Goal: Task Accomplishment & Management: Manage account settings

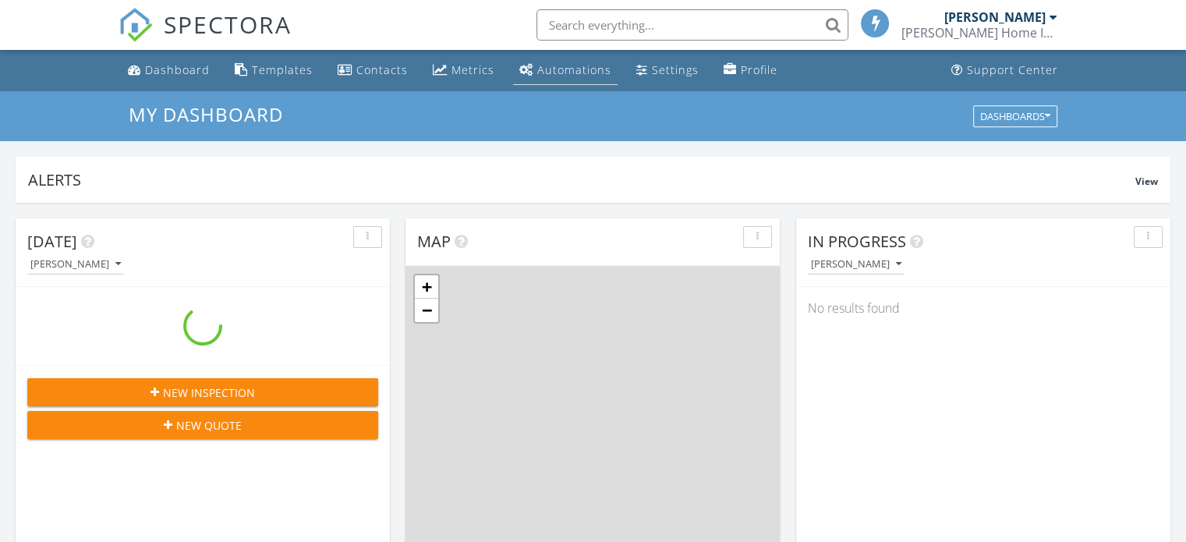
scroll to position [1443, 1210]
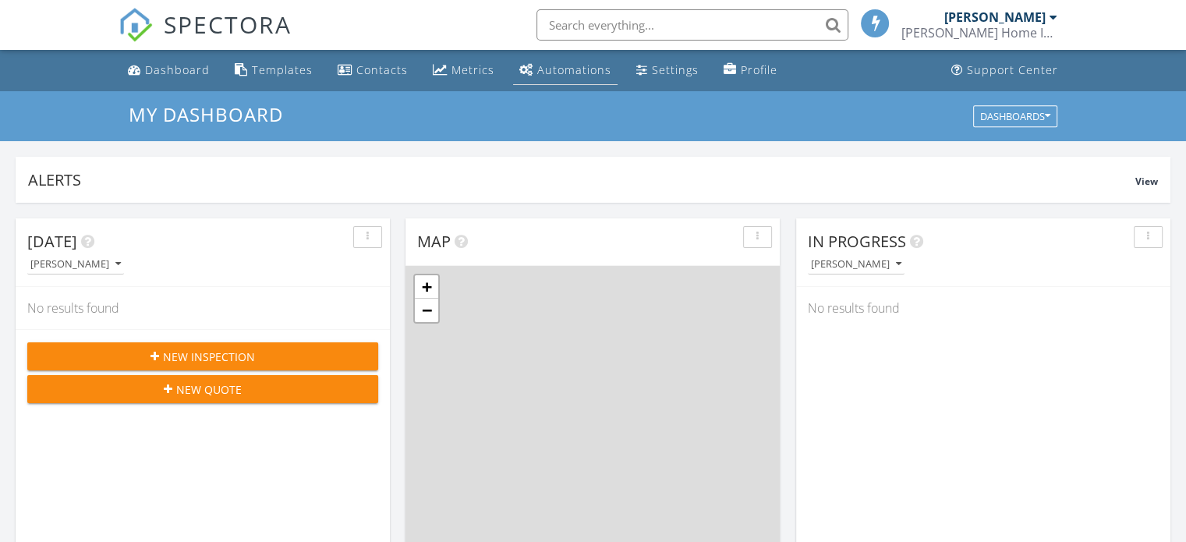
click at [582, 65] on div "Automations" at bounding box center [574, 69] width 74 height 15
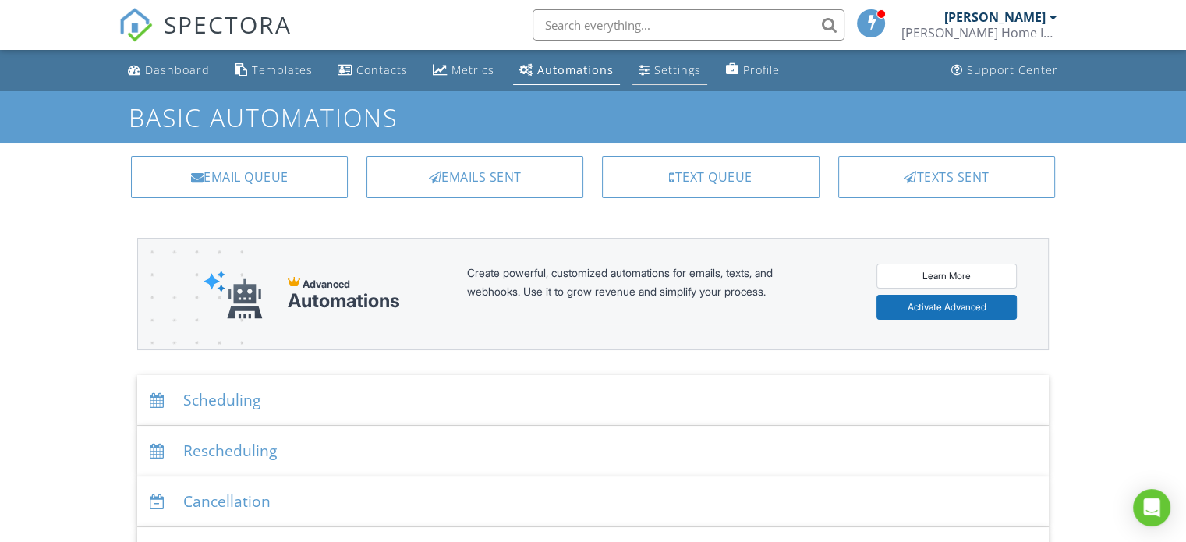
click at [674, 65] on div "Settings" at bounding box center [677, 69] width 47 height 15
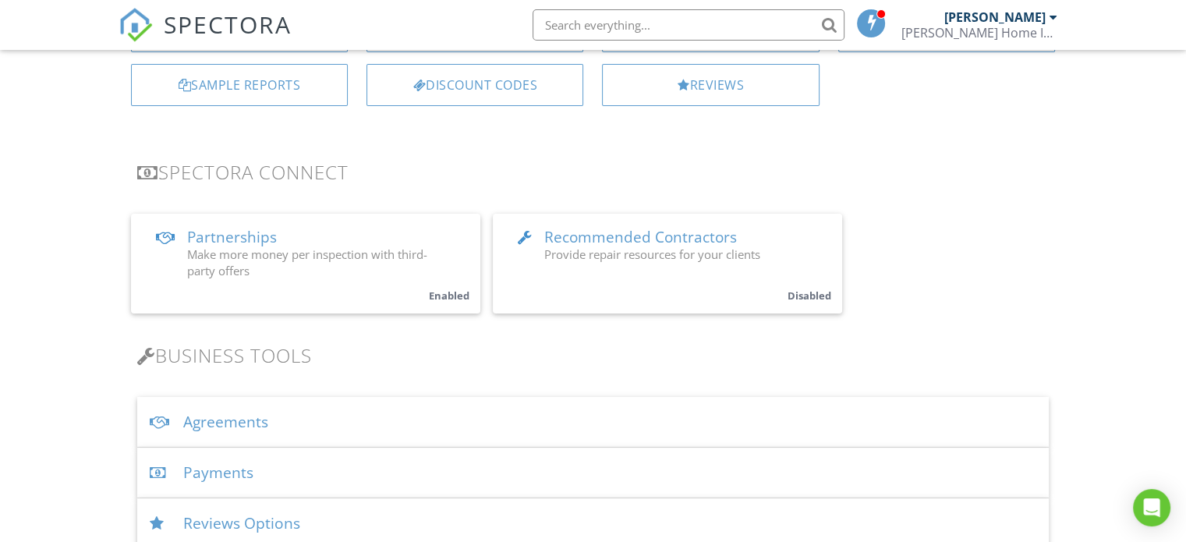
click at [606, 419] on div "Agreements" at bounding box center [592, 422] width 911 height 51
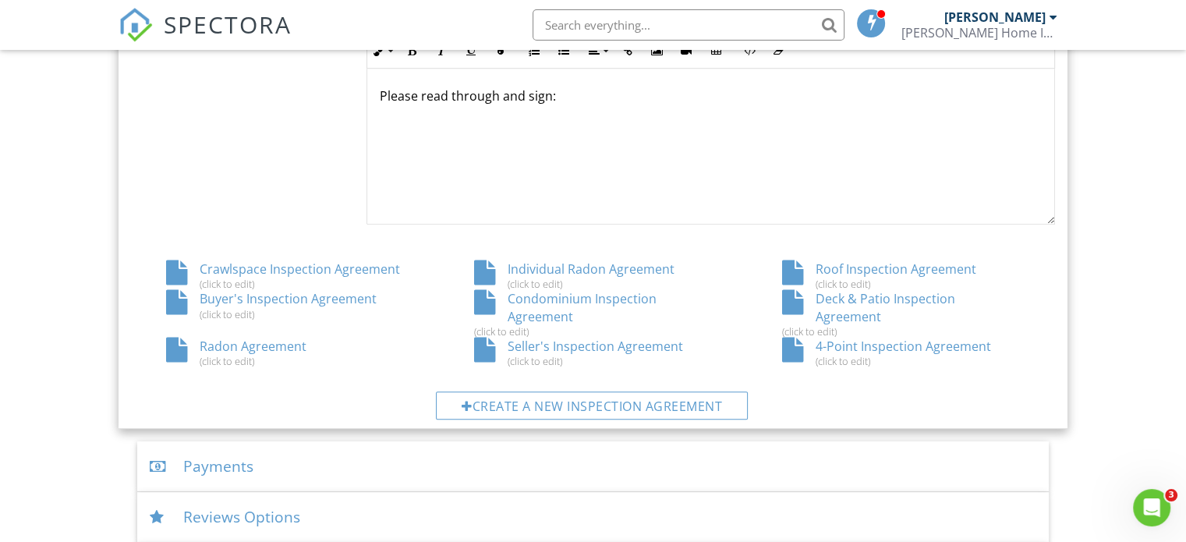
scroll to position [770, 0]
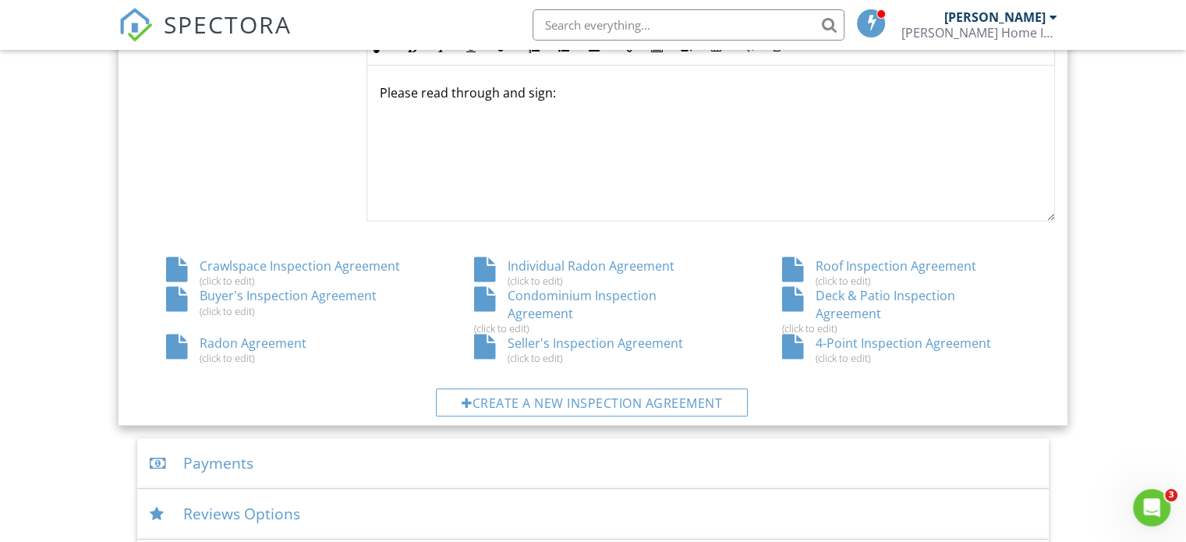
click at [337, 300] on div "Buyer's Inspection Agreement (click to edit)" at bounding box center [285, 302] width 308 height 30
click at [705, 34] on input "text" at bounding box center [688, 24] width 312 height 31
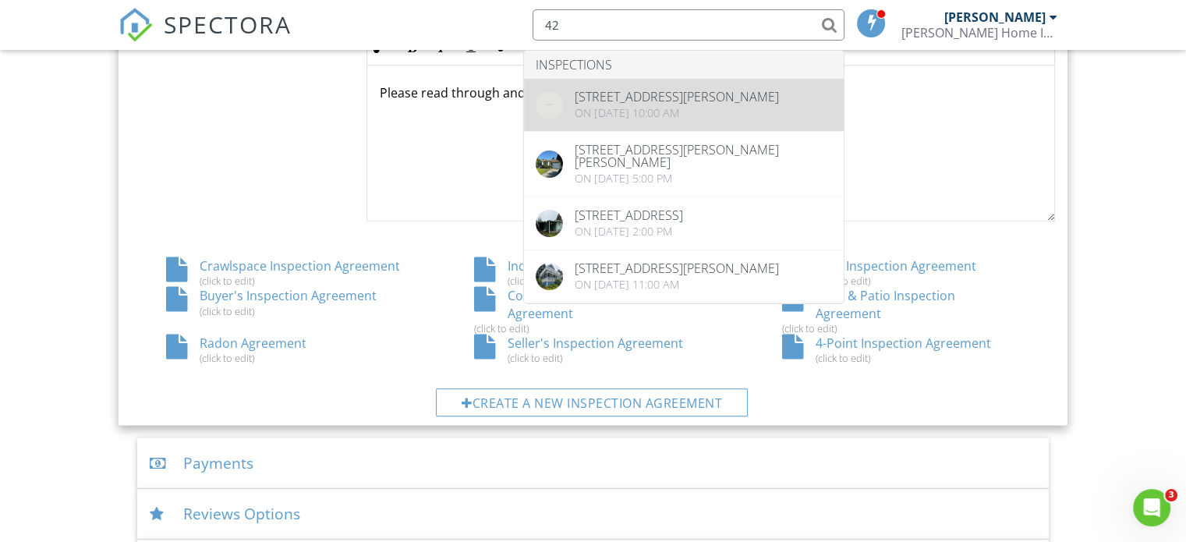
type input "42"
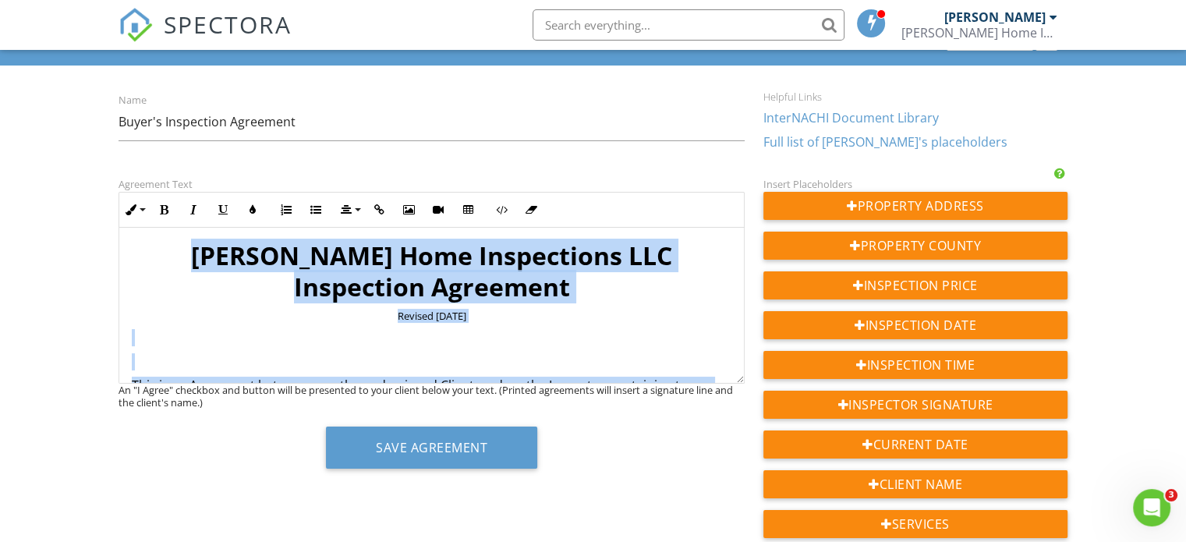
drag, startPoint x: 241, startPoint y: 252, endPoint x: 677, endPoint y: 386, distance: 455.9
click at [677, 386] on div "Agreement Text Inline Style XLarge Large Normal Small Light Small/Light Bold It…" at bounding box center [431, 328] width 645 height 306
click at [695, 353] on p at bounding box center [431, 361] width 599 height 17
click at [608, 309] on p "Revised July 2024" at bounding box center [431, 316] width 599 height 14
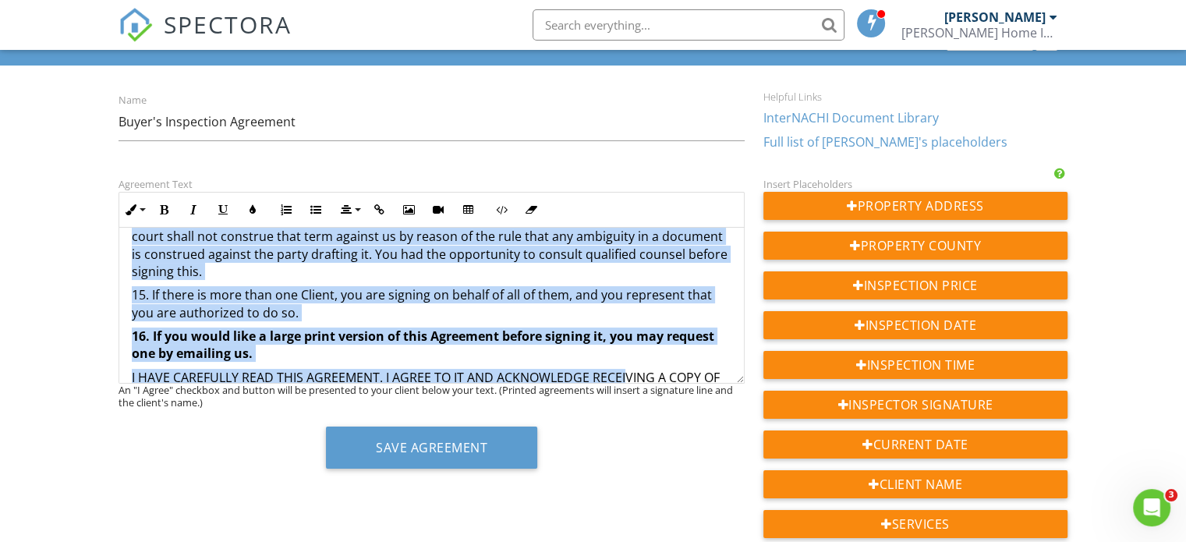
scroll to position [1412, 0]
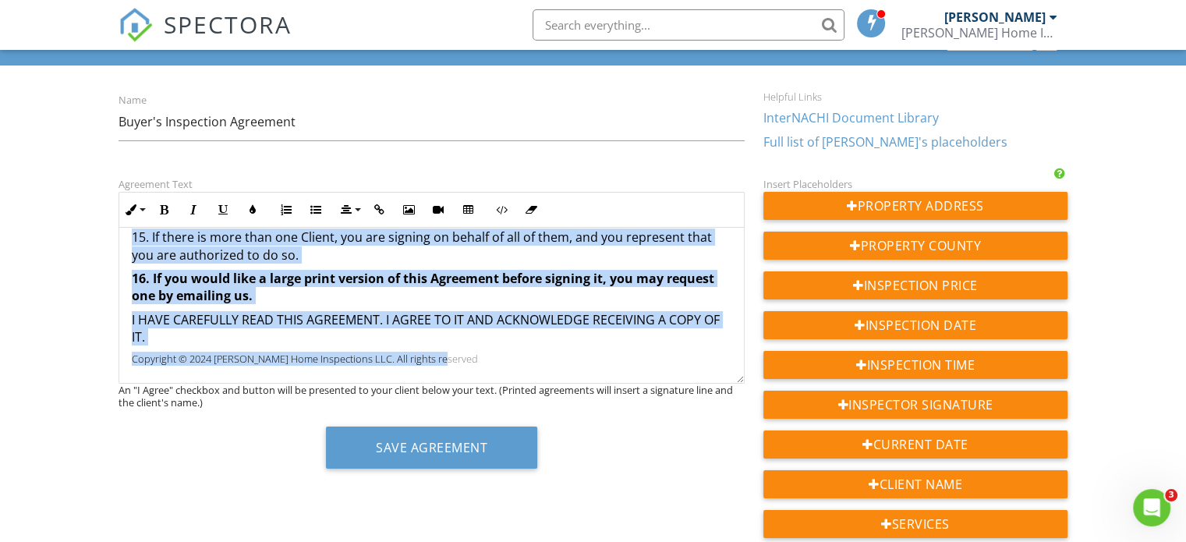
drag, startPoint x: 239, startPoint y: 242, endPoint x: 625, endPoint y: 432, distance: 429.9
click at [625, 432] on div "Agreement Text Inline Style XLarge Large Normal Small Light Small/Light Bold It…" at bounding box center [431, 328] width 645 height 306
copy div "Shelley Home Inspections LLC Inspection Agreement Revised July 2024 This is an …"
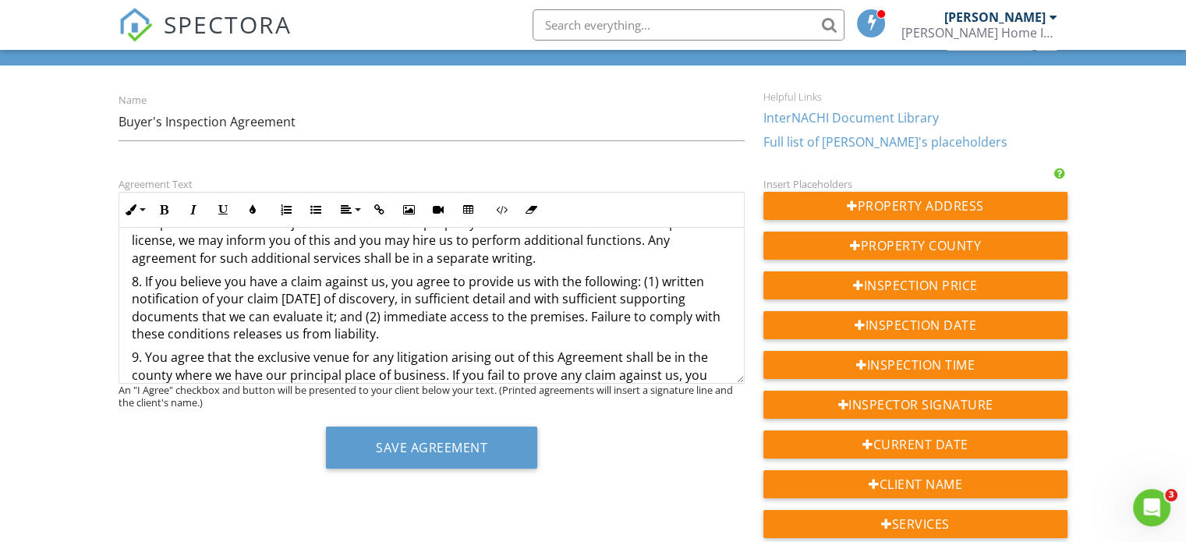
scroll to position [917, 0]
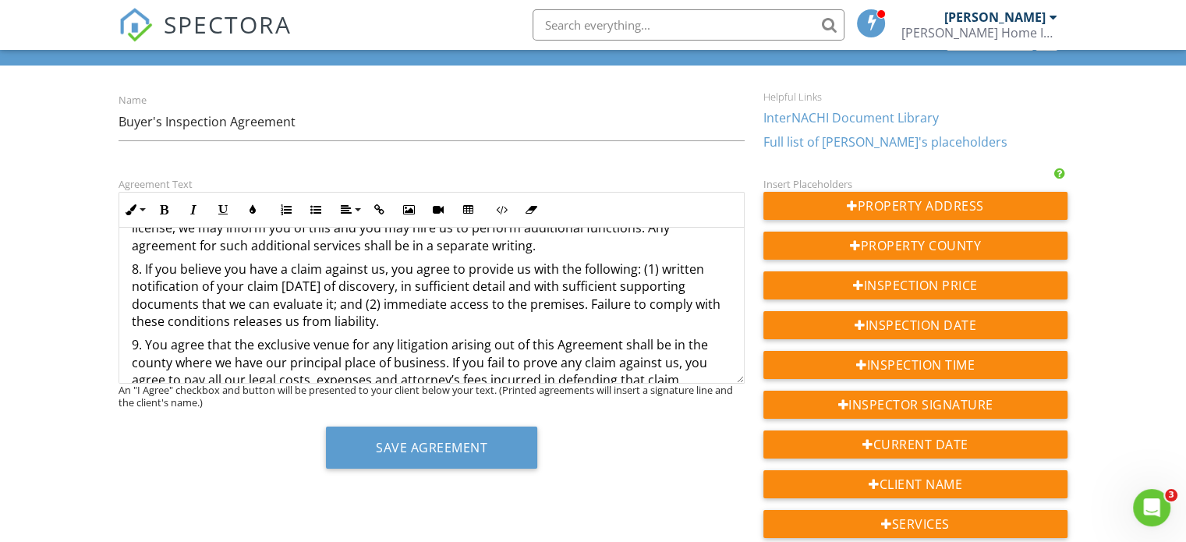
click at [515, 342] on p "9. You agree that the exclusive venue for any litigation arising out of this Ag…" at bounding box center [431, 362] width 599 height 52
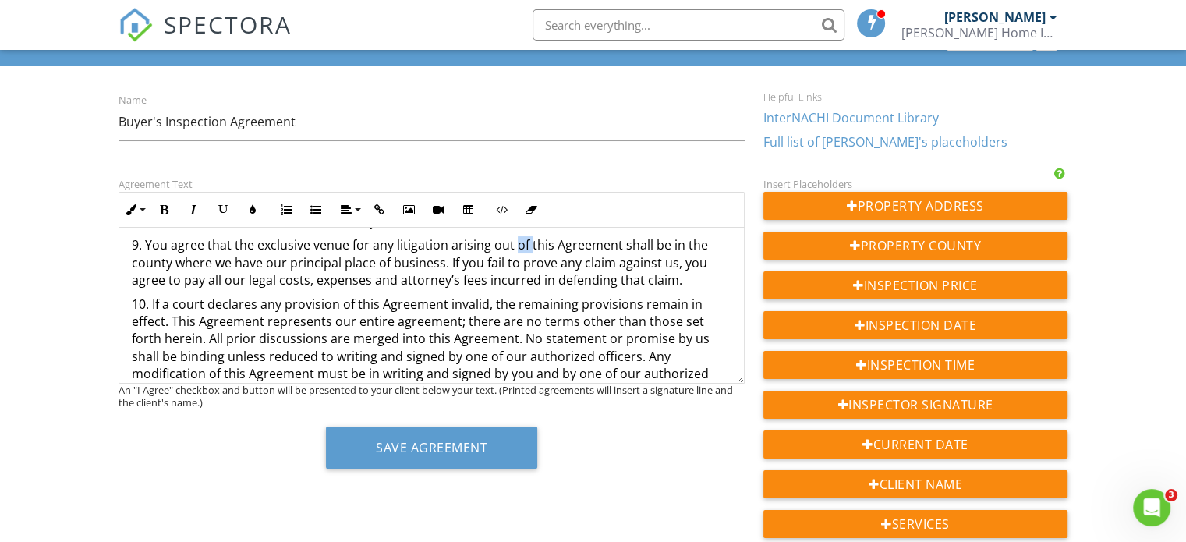
scroll to position [1020, 0]
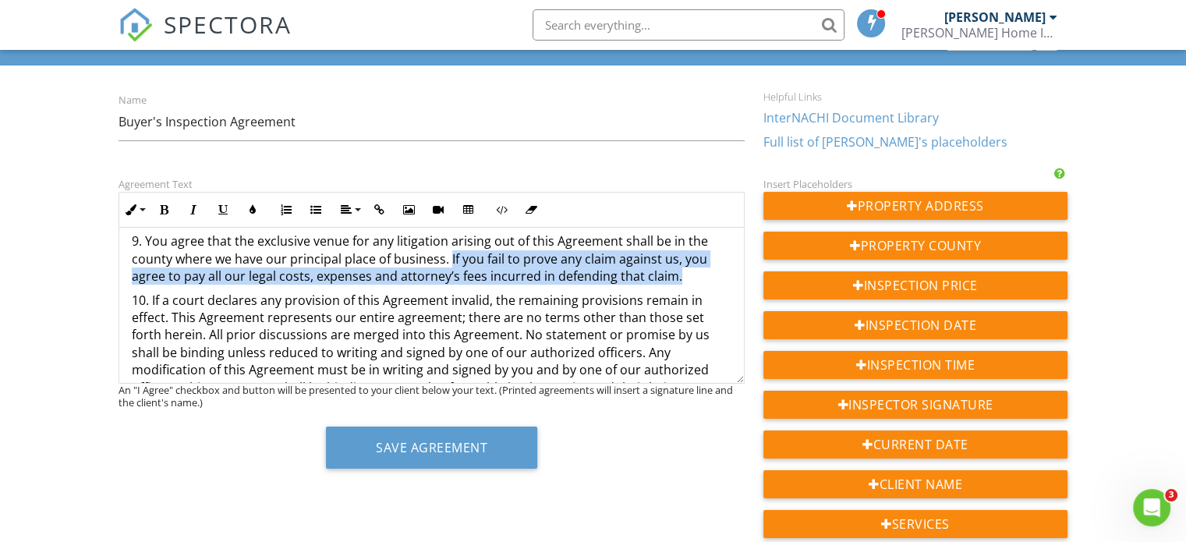
drag, startPoint x: 449, startPoint y: 256, endPoint x: 682, endPoint y: 279, distance: 234.3
click at [682, 279] on p "9. You agree that the exclusive venue for any litigation arising out of this Ag…" at bounding box center [431, 258] width 599 height 52
drag, startPoint x: 687, startPoint y: 278, endPoint x: 625, endPoint y: 320, distance: 75.0
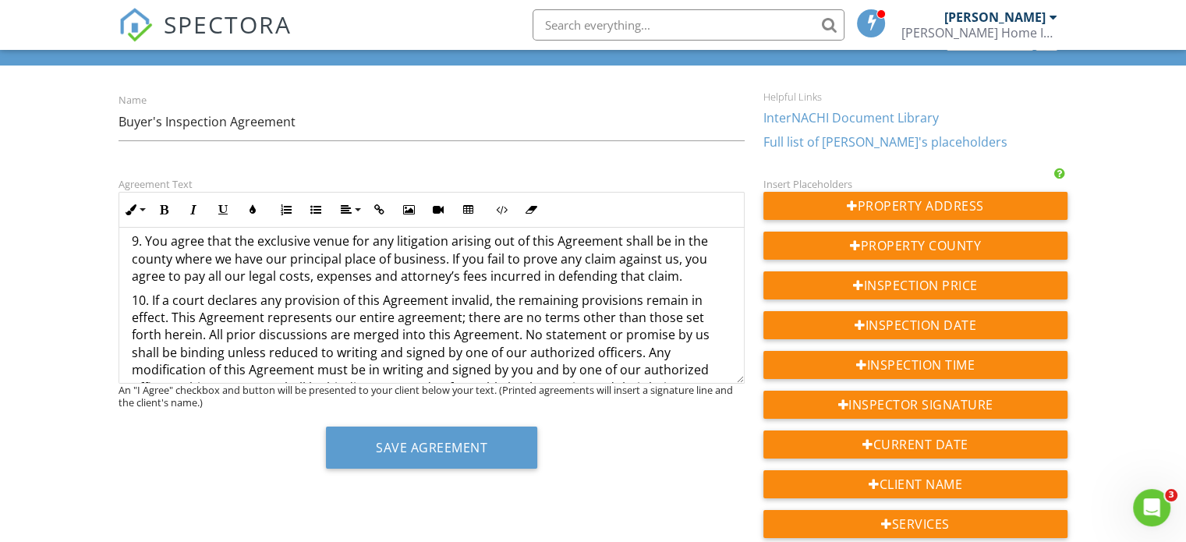
drag, startPoint x: 625, startPoint y: 320, endPoint x: 556, endPoint y: 318, distance: 69.4
click at [556, 318] on p "10. If a court declares any provision of this Agreement invalid, the remaining …" at bounding box center [431, 362] width 599 height 140
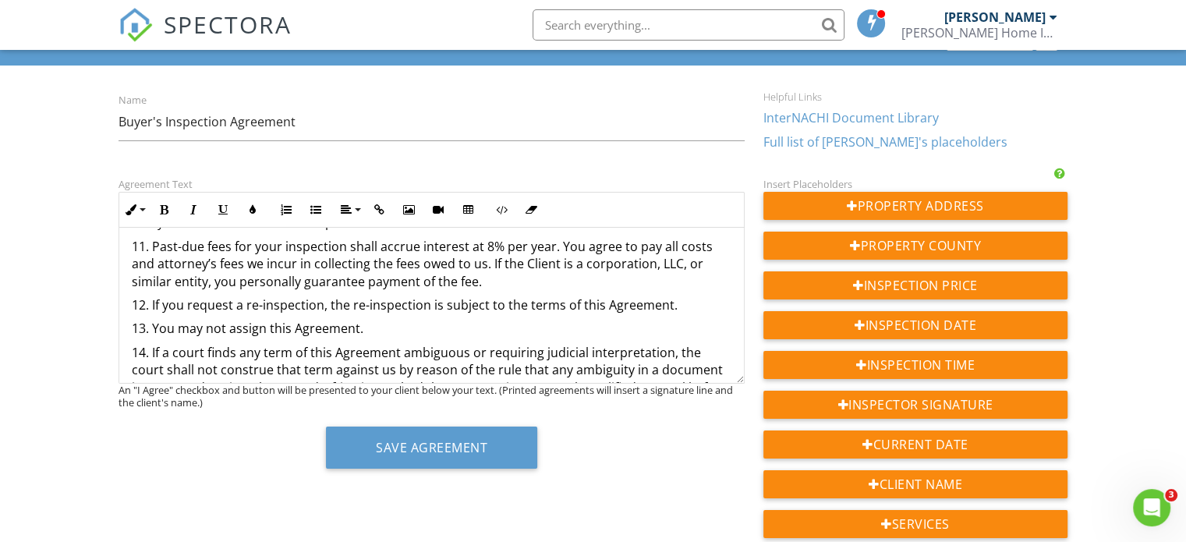
scroll to position [0, 0]
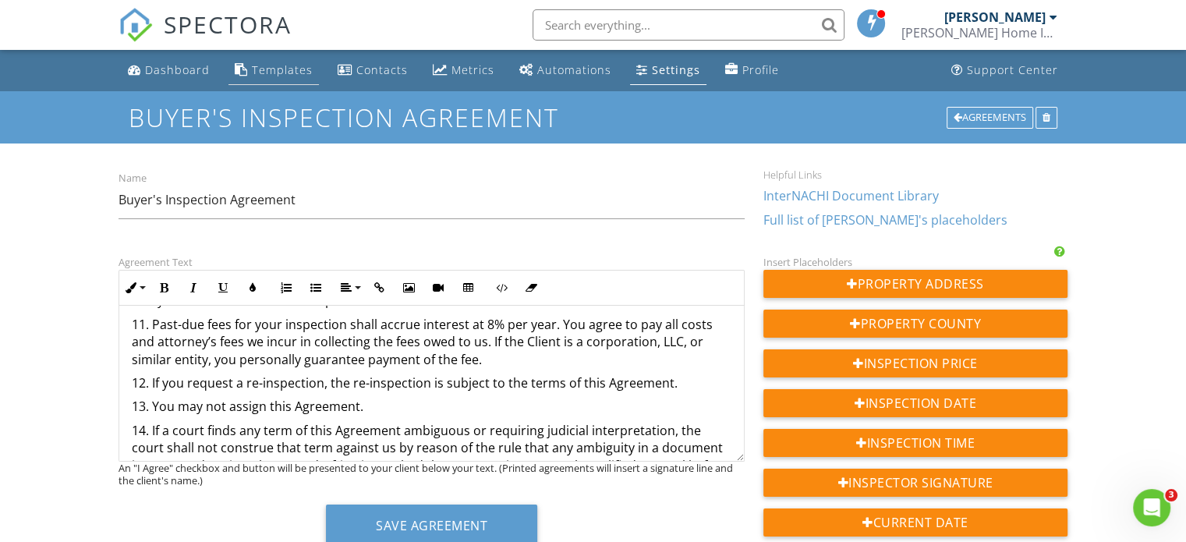
click at [288, 68] on div "Templates" at bounding box center [282, 69] width 61 height 15
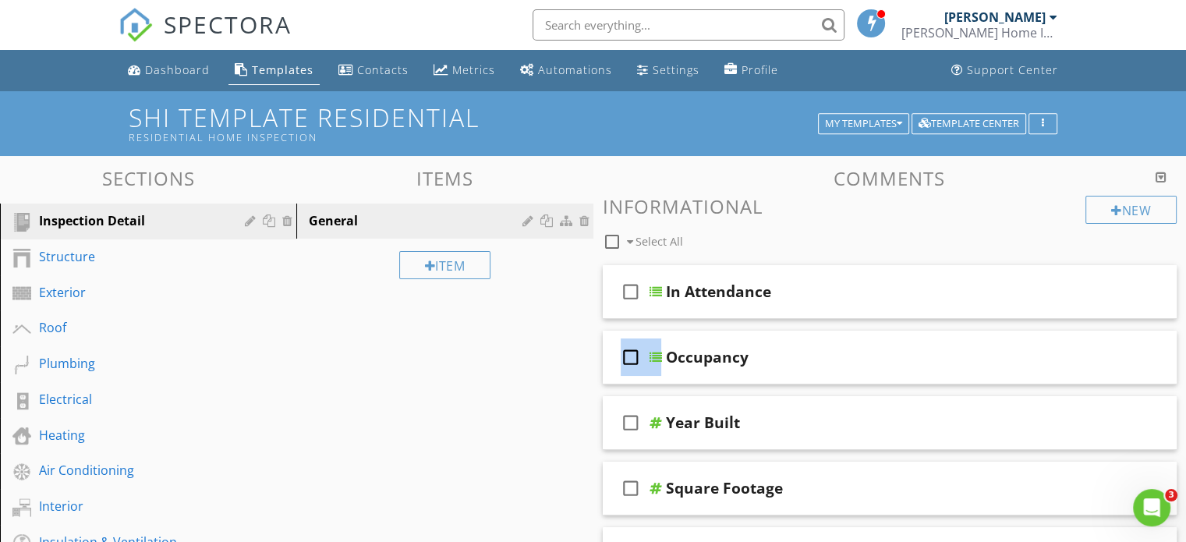
drag, startPoint x: 676, startPoint y: 324, endPoint x: 541, endPoint y: 430, distance: 172.0
click at [541, 430] on div "Sections Inspection Detail Structure Exterior Roof Plumbing Electrical Heating …" at bounding box center [593, 539] width 1186 height 767
drag, startPoint x: 541, startPoint y: 430, endPoint x: 502, endPoint y: 412, distance: 42.9
click at [502, 412] on div "Sections Inspection Detail Structure Exterior Roof Plumbing Electrical Heating …" at bounding box center [593, 539] width 1186 height 767
click at [536, 405] on div "Sections Inspection Detail Structure Exterior Roof Plumbing Electrical Heating …" at bounding box center [593, 539] width 1186 height 767
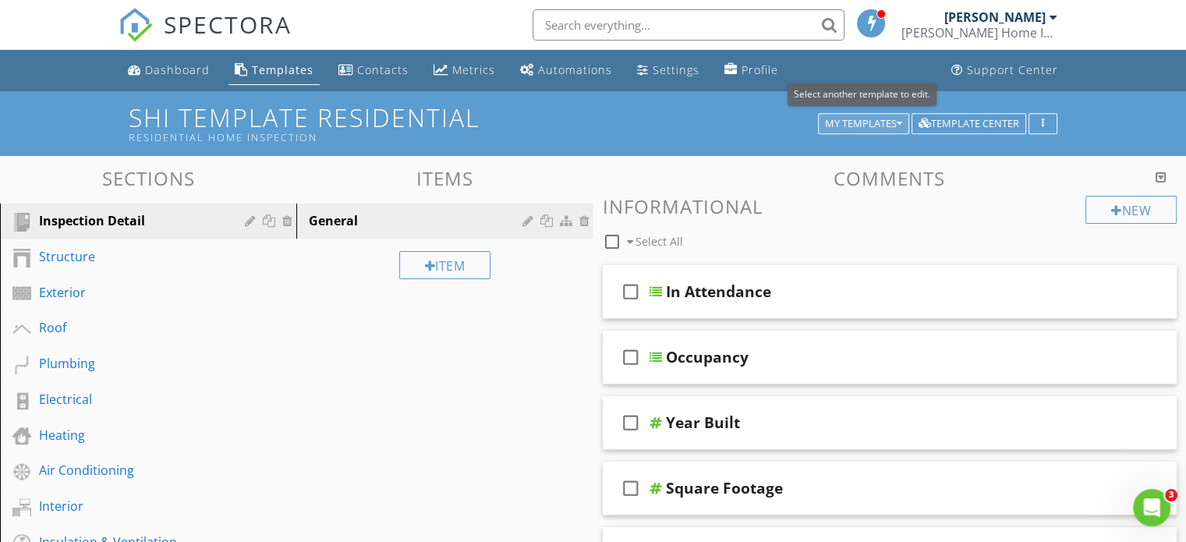
click at [833, 120] on div "My Templates" at bounding box center [863, 123] width 77 height 11
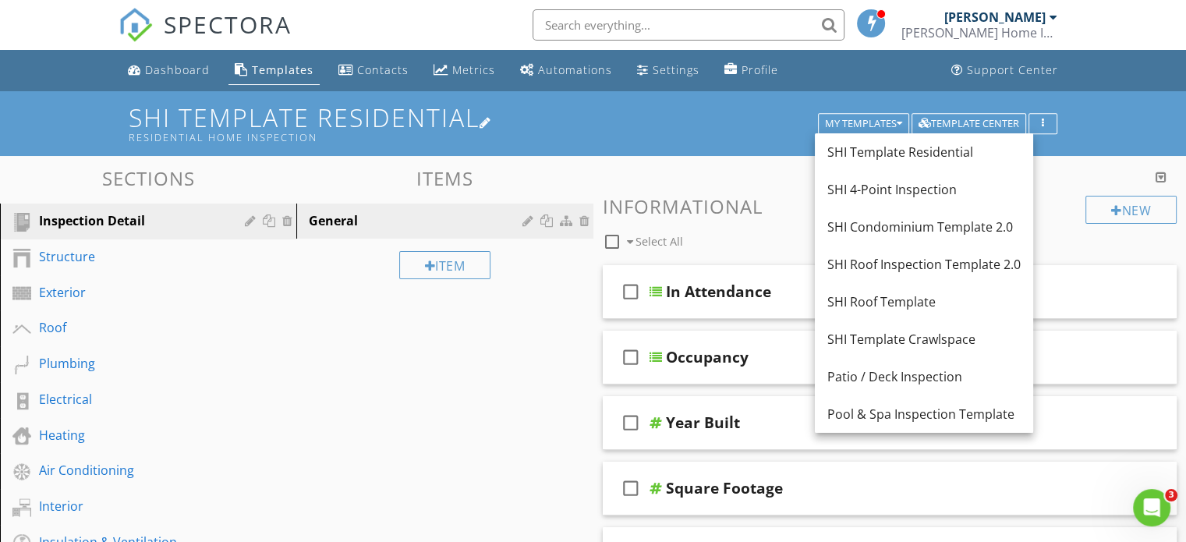
click at [732, 138] on div "Residential Home Inspection" at bounding box center [476, 137] width 695 height 12
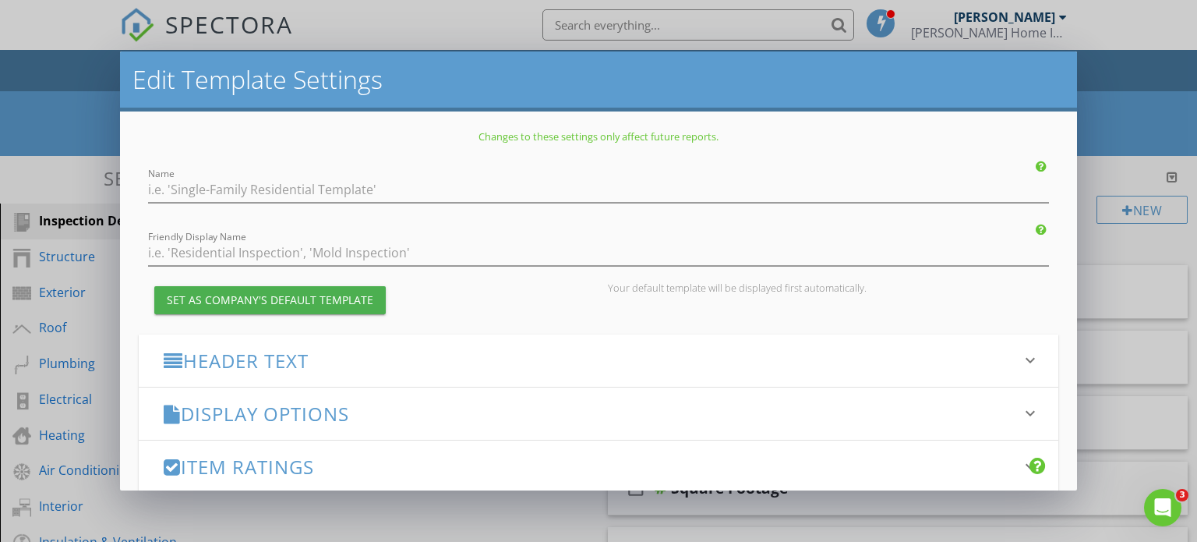
type input "SHI Template Residential"
type input "Residential Home Inspection"
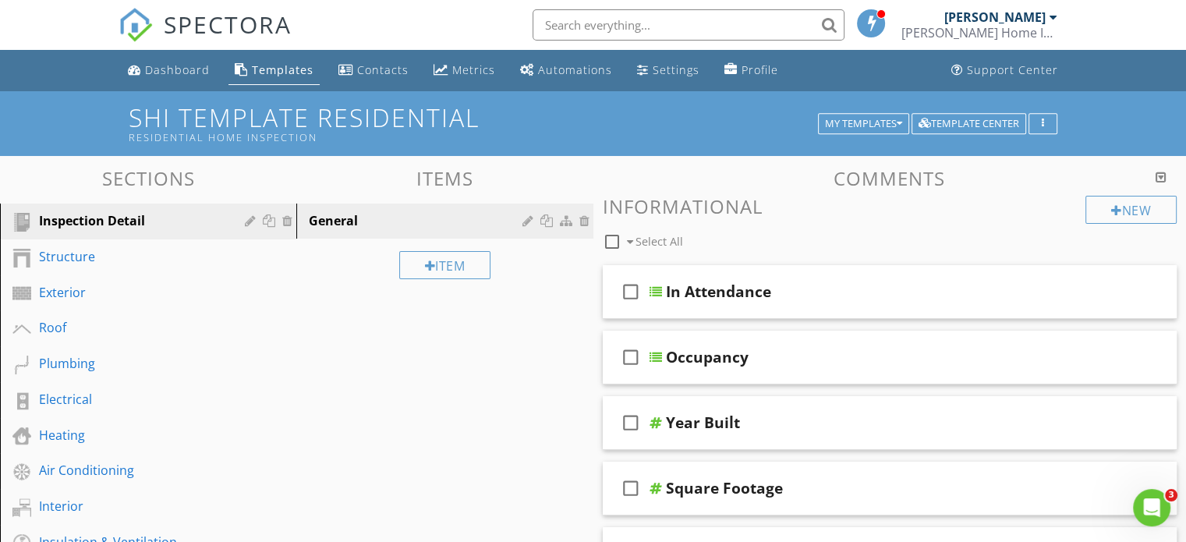
click at [1104, 60] on div at bounding box center [593, 271] width 1186 height 542
click at [666, 66] on div "Settings" at bounding box center [675, 69] width 47 height 15
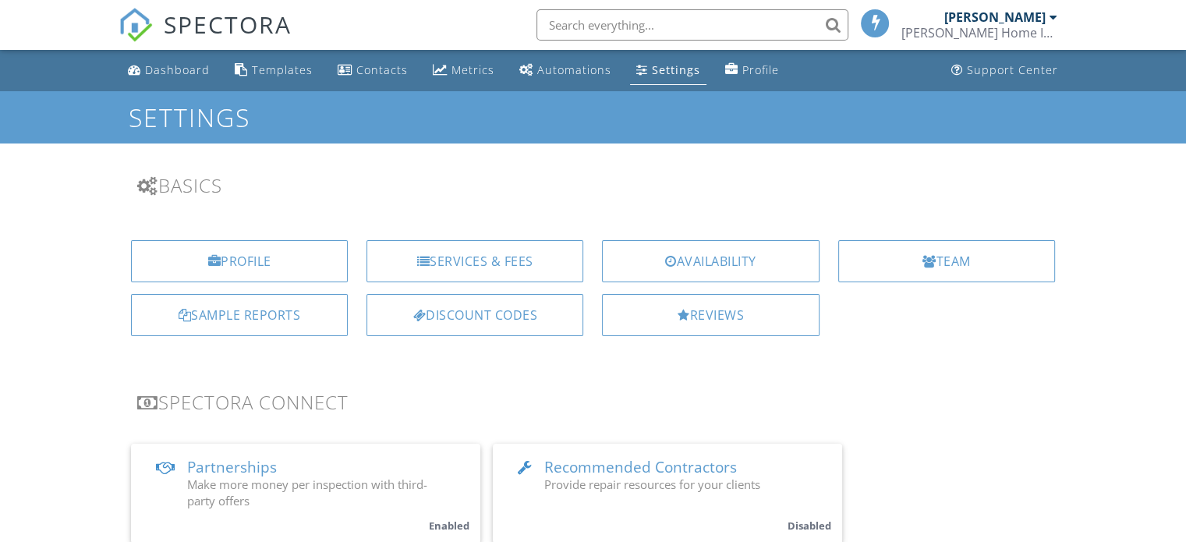
drag, startPoint x: 577, startPoint y: 80, endPoint x: 589, endPoint y: 71, distance: 15.6
click at [589, 71] on div "Automations" at bounding box center [574, 69] width 74 height 15
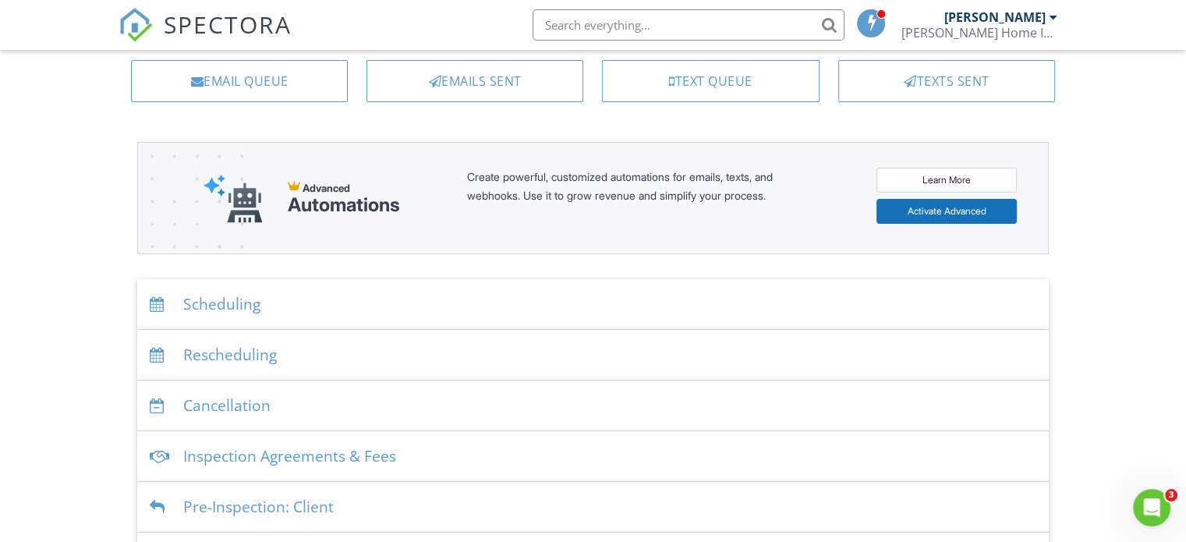
click at [537, 302] on div "Scheduling" at bounding box center [592, 304] width 911 height 51
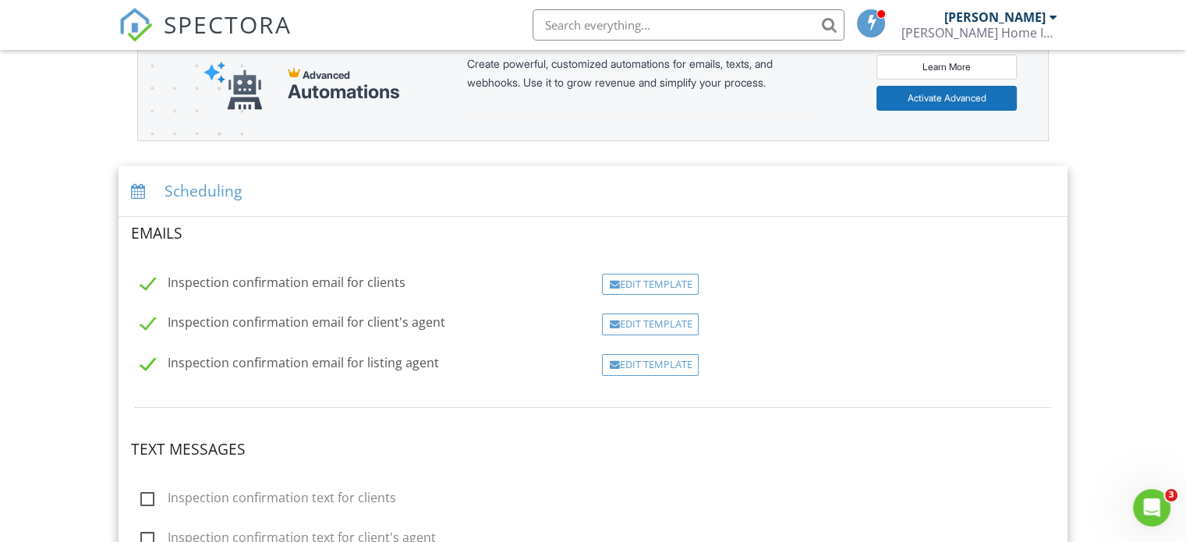
scroll to position [239, 0]
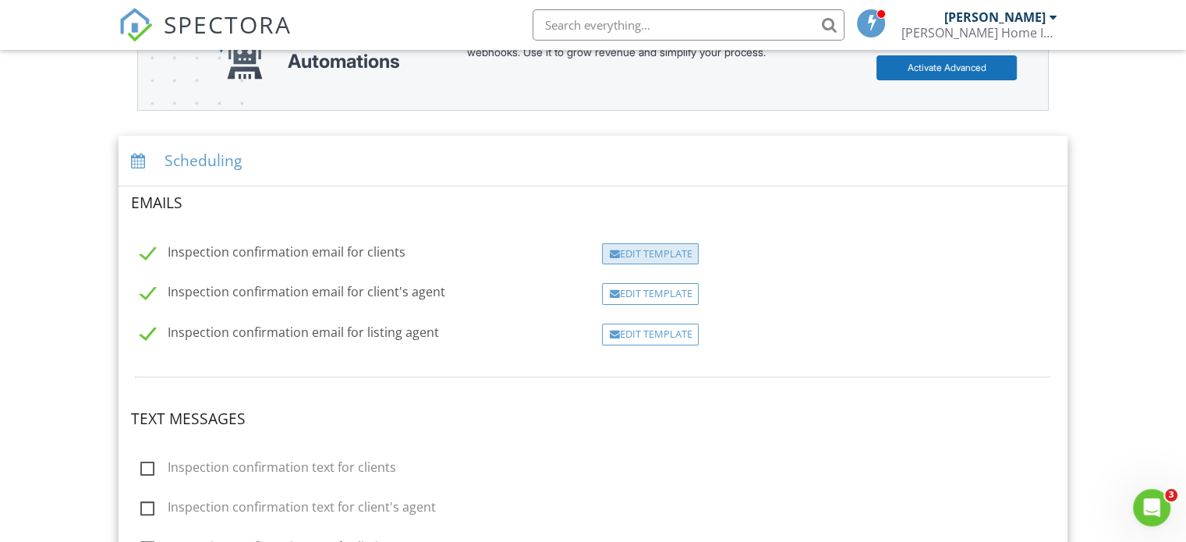
click at [645, 249] on div "Edit Template" at bounding box center [650, 254] width 97 height 22
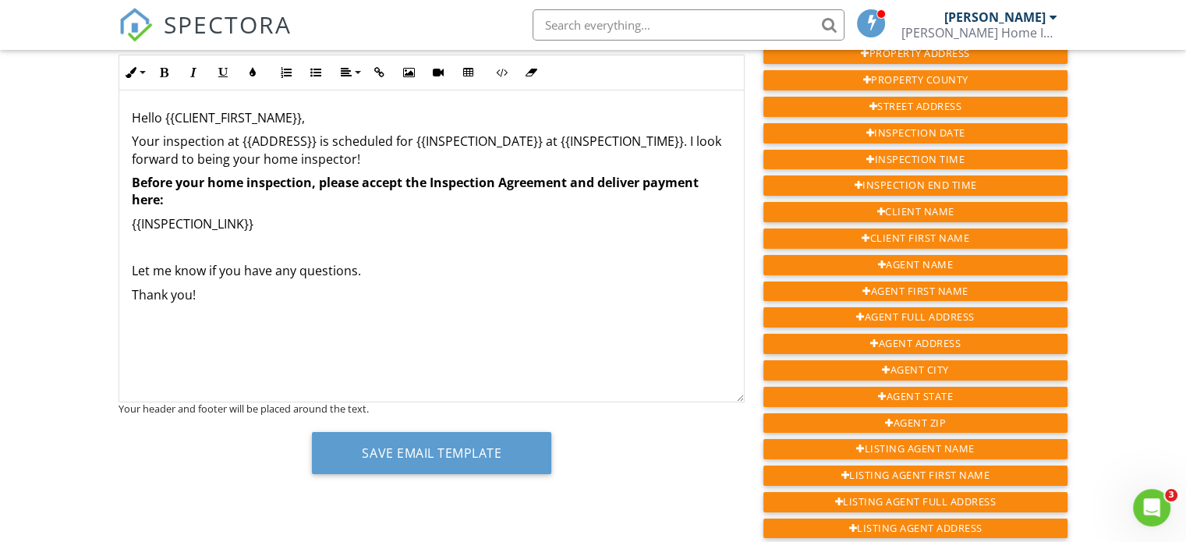
scroll to position [193, 0]
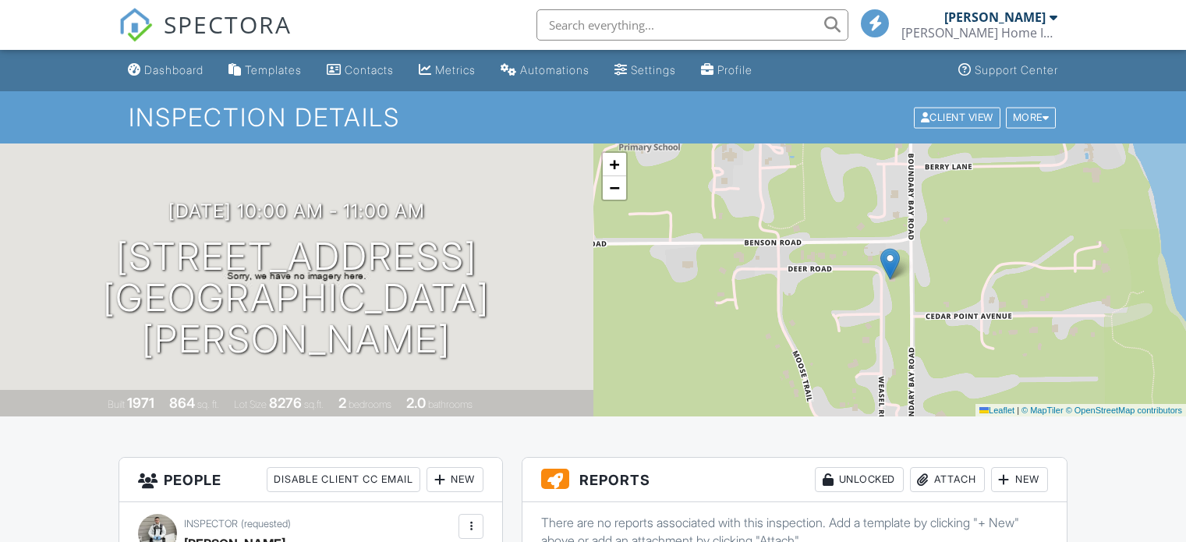
scroll to position [271, 0]
